Goal: Information Seeking & Learning: Learn about a topic

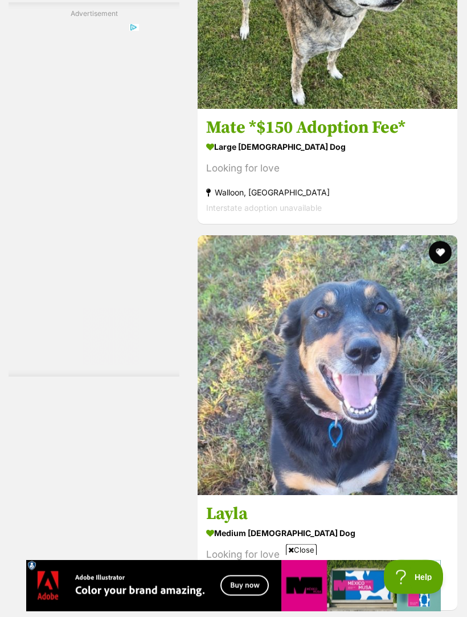
scroll to position [3447, 0]
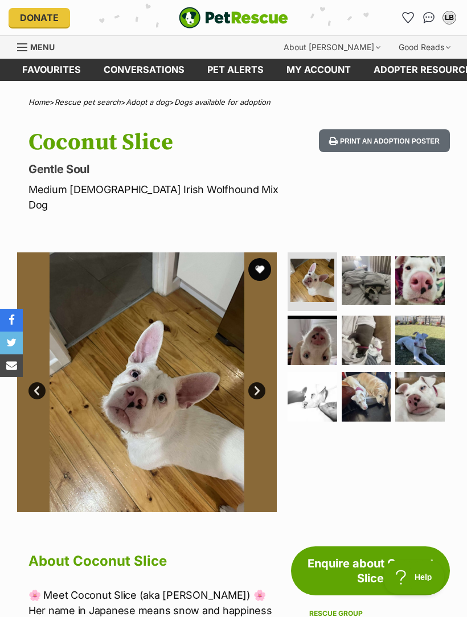
click at [374, 273] on img at bounding box center [367, 281] width 50 height 50
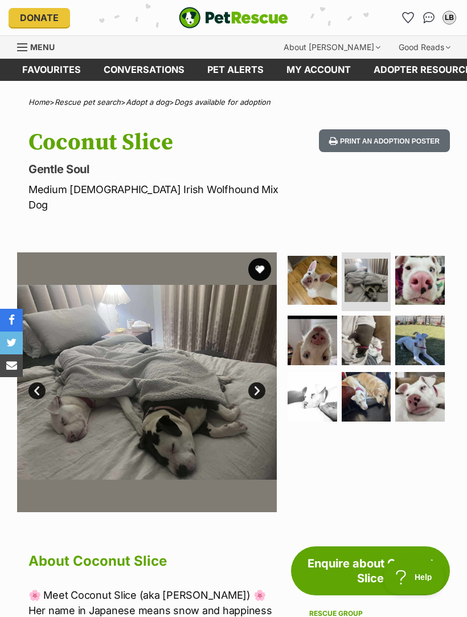
click at [438, 264] on img at bounding box center [420, 281] width 50 height 50
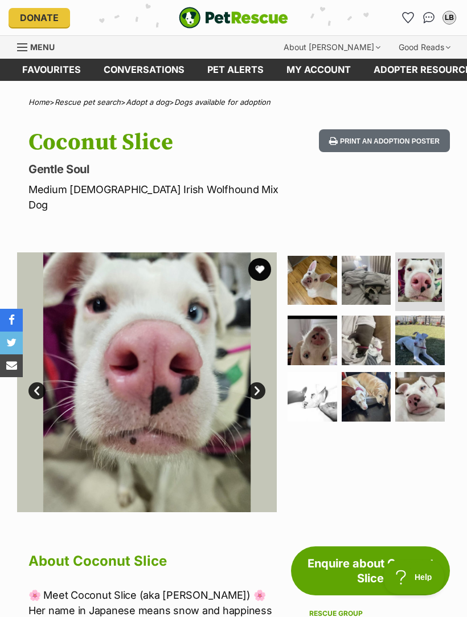
click at [316, 333] on img at bounding box center [313, 341] width 50 height 50
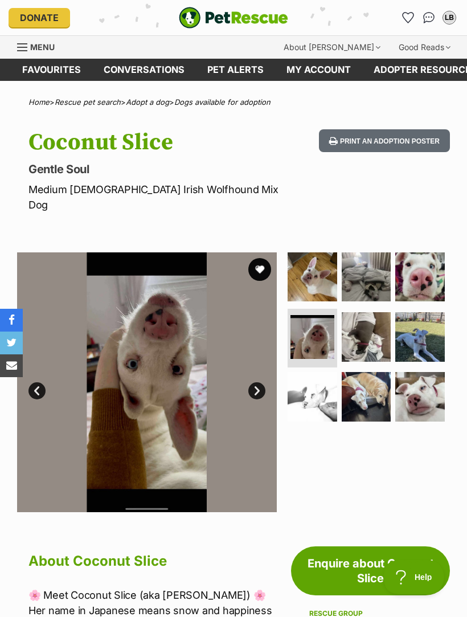
click at [375, 325] on img at bounding box center [367, 337] width 50 height 50
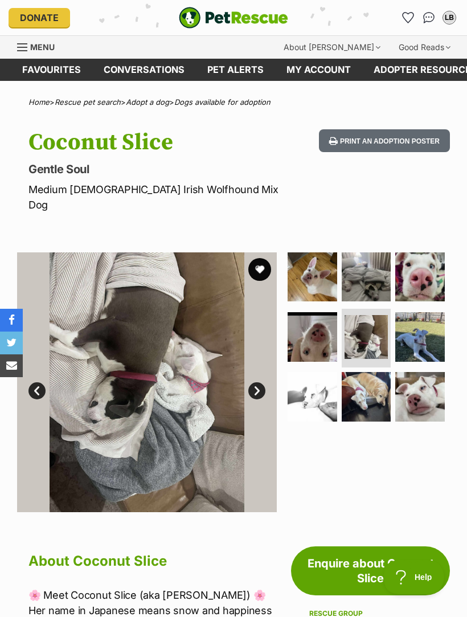
click at [440, 327] on img at bounding box center [420, 337] width 50 height 50
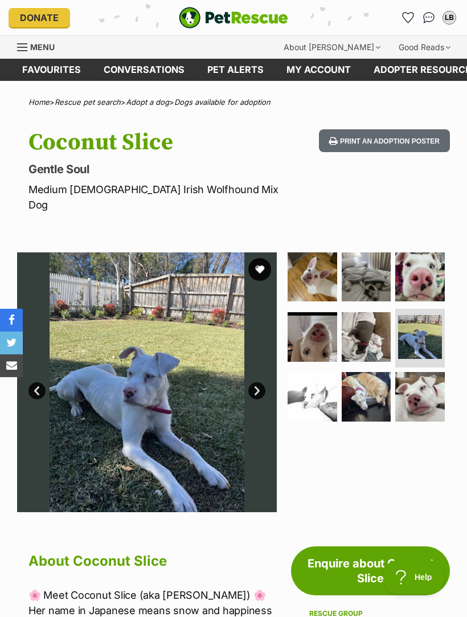
click at [321, 383] on img at bounding box center [313, 397] width 50 height 50
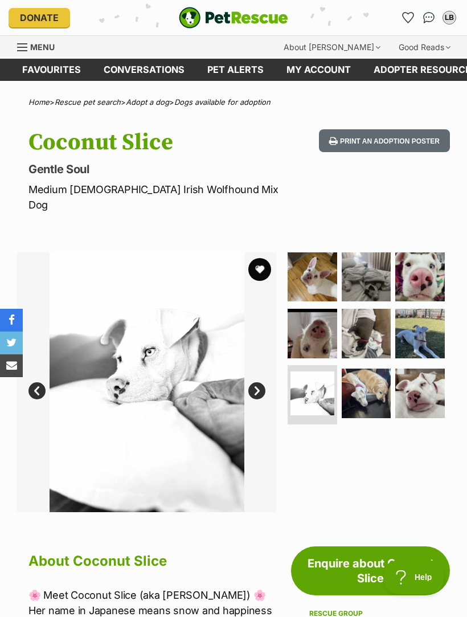
click at [383, 375] on img at bounding box center [367, 394] width 50 height 50
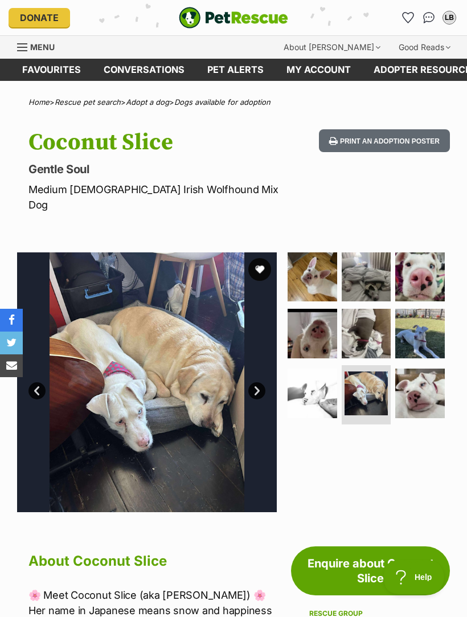
click at [436, 378] on img at bounding box center [420, 394] width 50 height 50
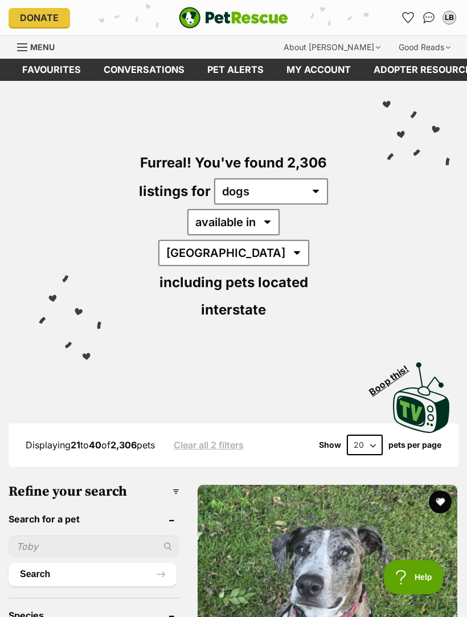
click at [254, 19] on img "PetRescue" at bounding box center [233, 18] width 109 height 22
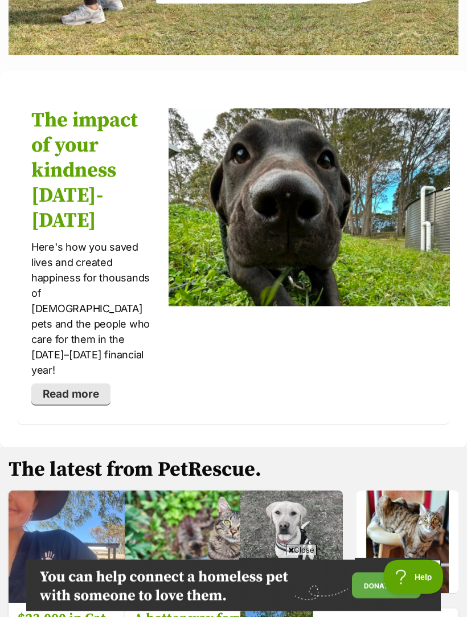
scroll to position [2335, 0]
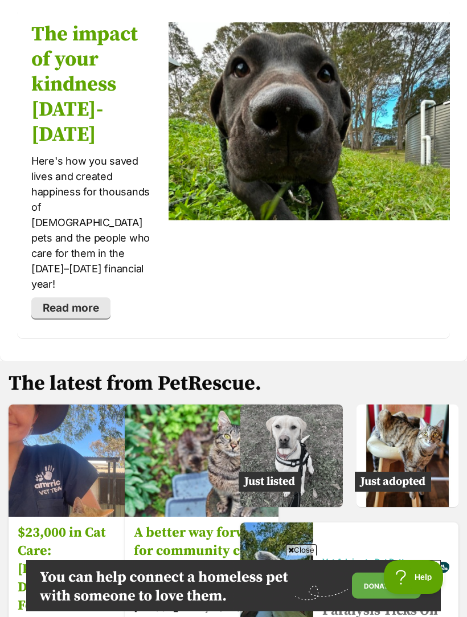
click at [438, 405] on img at bounding box center [408, 456] width 103 height 103
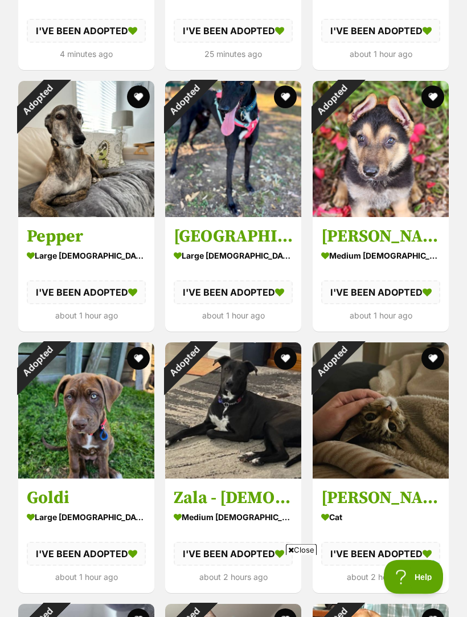
scroll to position [794, 0]
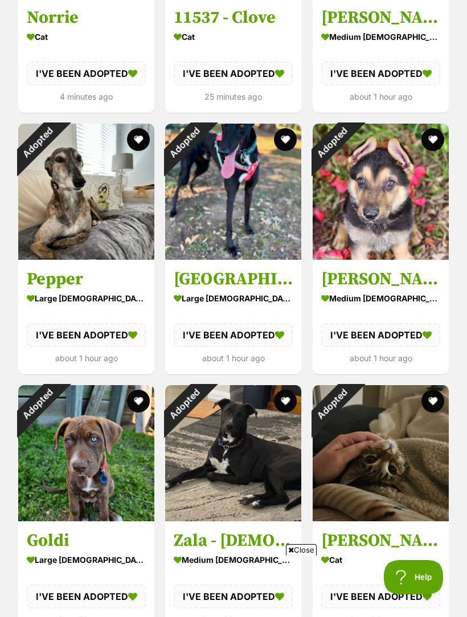
click at [351, 162] on div "Adopted" at bounding box center [332, 143] width 38 height 38
click at [444, 484] on img at bounding box center [381, 453] width 136 height 136
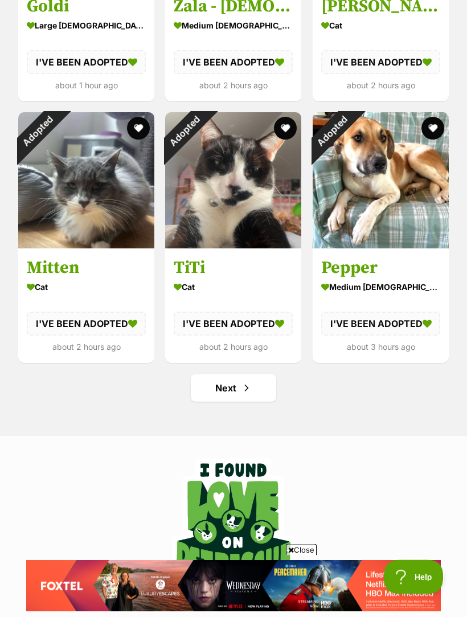
scroll to position [1334, 0]
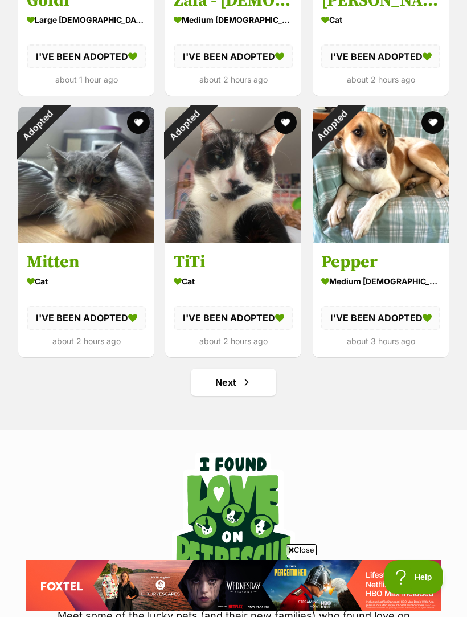
click at [248, 382] on span "Next page" at bounding box center [246, 382] width 11 height 14
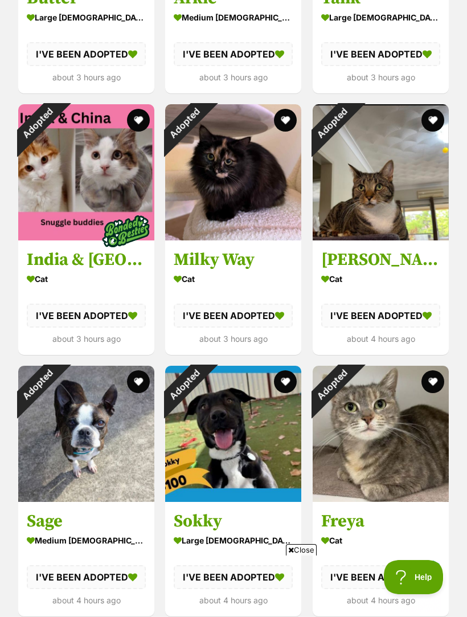
scroll to position [811, 0]
